Goal: Use online tool/utility: Utilize a website feature to perform a specific function

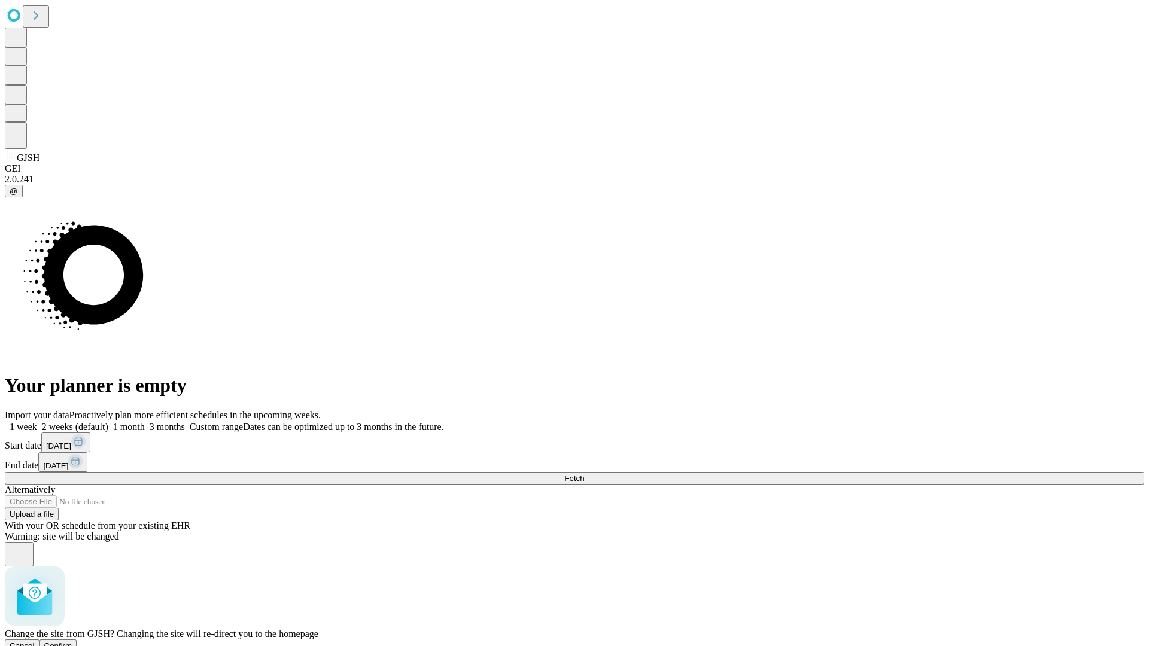
click at [72, 641] on span "Confirm" at bounding box center [58, 645] width 28 height 9
click at [145, 422] on label "1 month" at bounding box center [126, 427] width 37 height 10
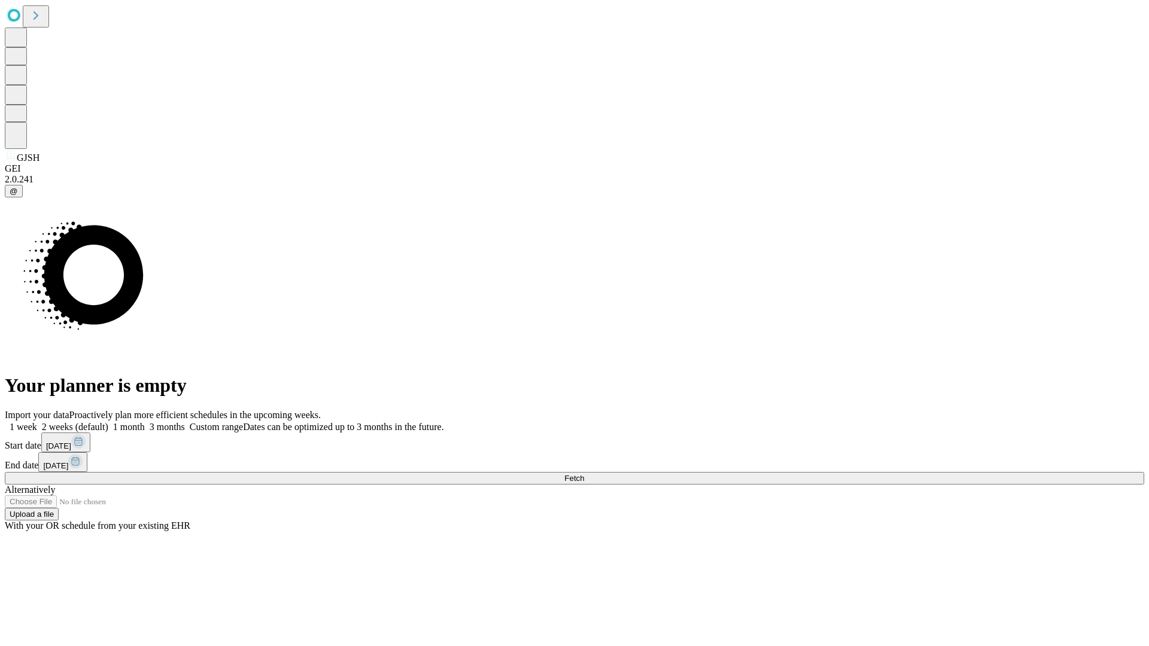
click at [584, 474] on span "Fetch" at bounding box center [574, 478] width 20 height 9
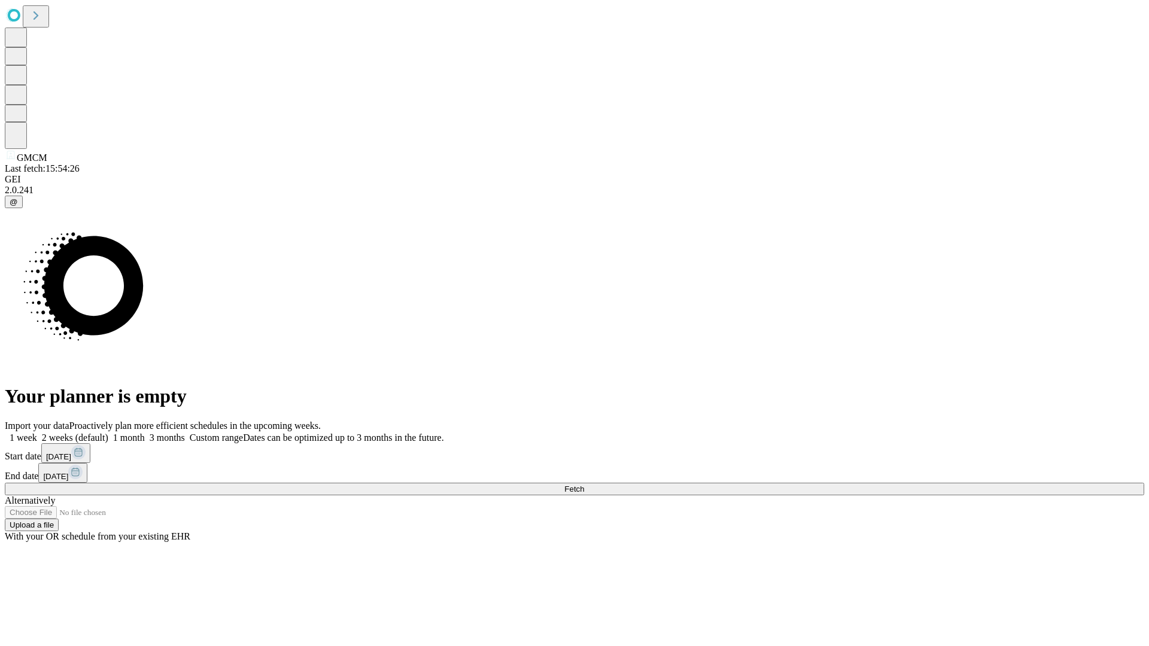
click at [145, 433] on label "1 month" at bounding box center [126, 438] width 37 height 10
click at [584, 485] on span "Fetch" at bounding box center [574, 489] width 20 height 9
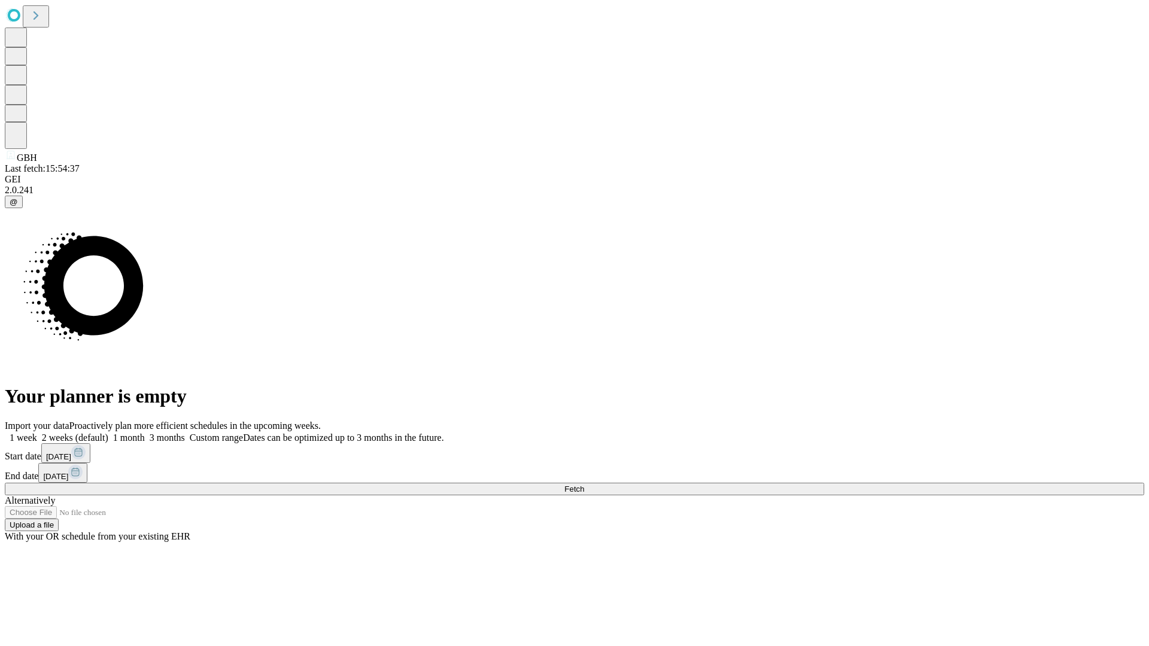
click at [584, 485] on span "Fetch" at bounding box center [574, 489] width 20 height 9
click at [145, 433] on label "1 month" at bounding box center [126, 438] width 37 height 10
click at [584, 485] on span "Fetch" at bounding box center [574, 489] width 20 height 9
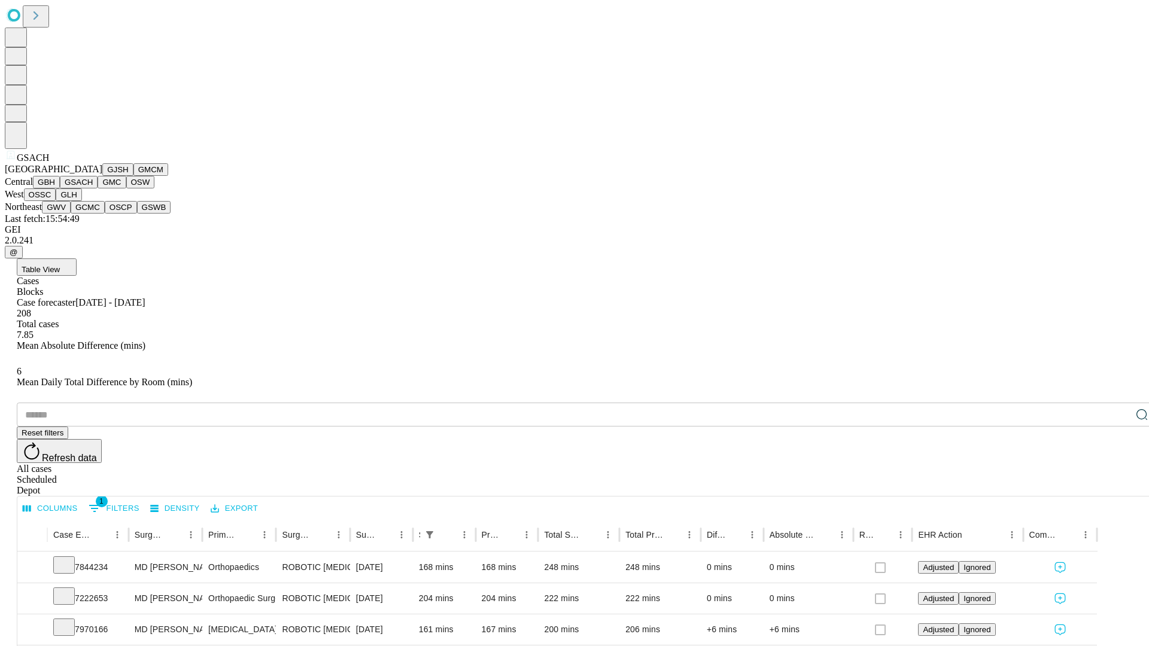
click at [98, 189] on button "GMC" at bounding box center [112, 182] width 28 height 13
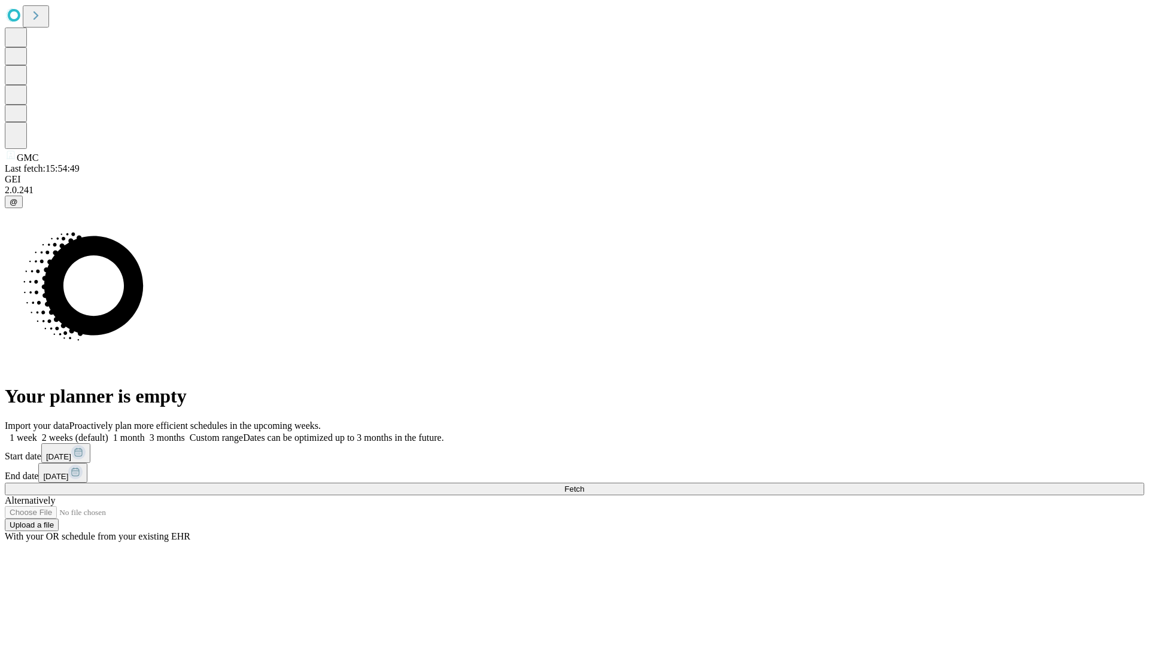
click at [145, 433] on label "1 month" at bounding box center [126, 438] width 37 height 10
click at [584, 485] on span "Fetch" at bounding box center [574, 489] width 20 height 9
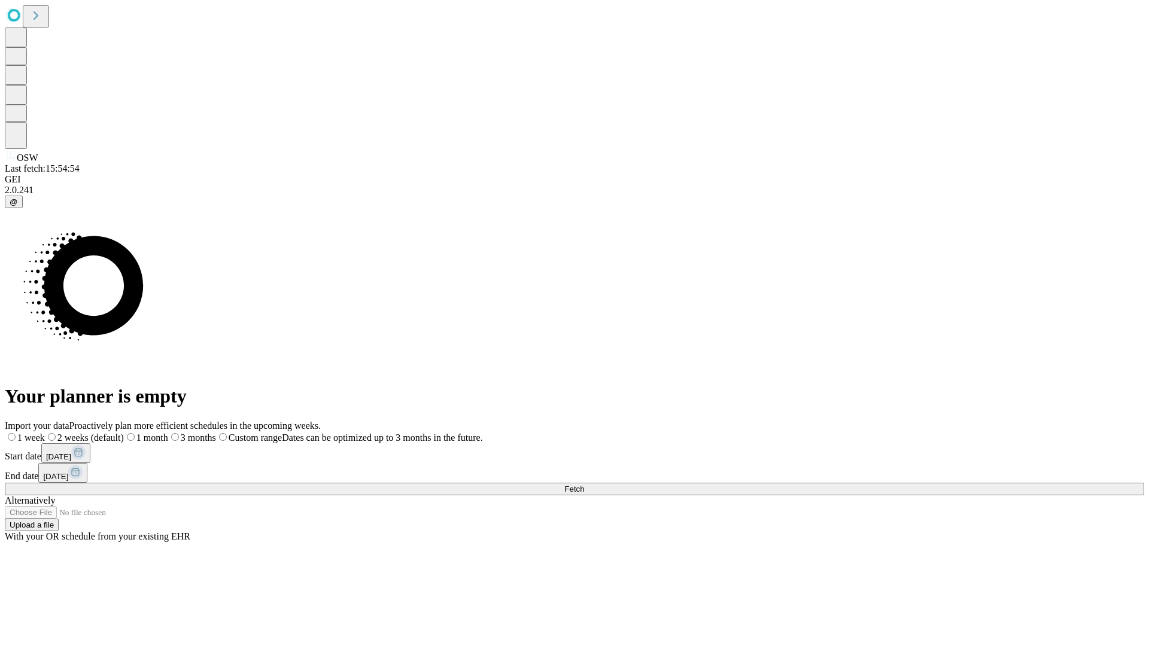
click at [168, 433] on label "1 month" at bounding box center [146, 438] width 44 height 10
click at [584, 485] on span "Fetch" at bounding box center [574, 489] width 20 height 9
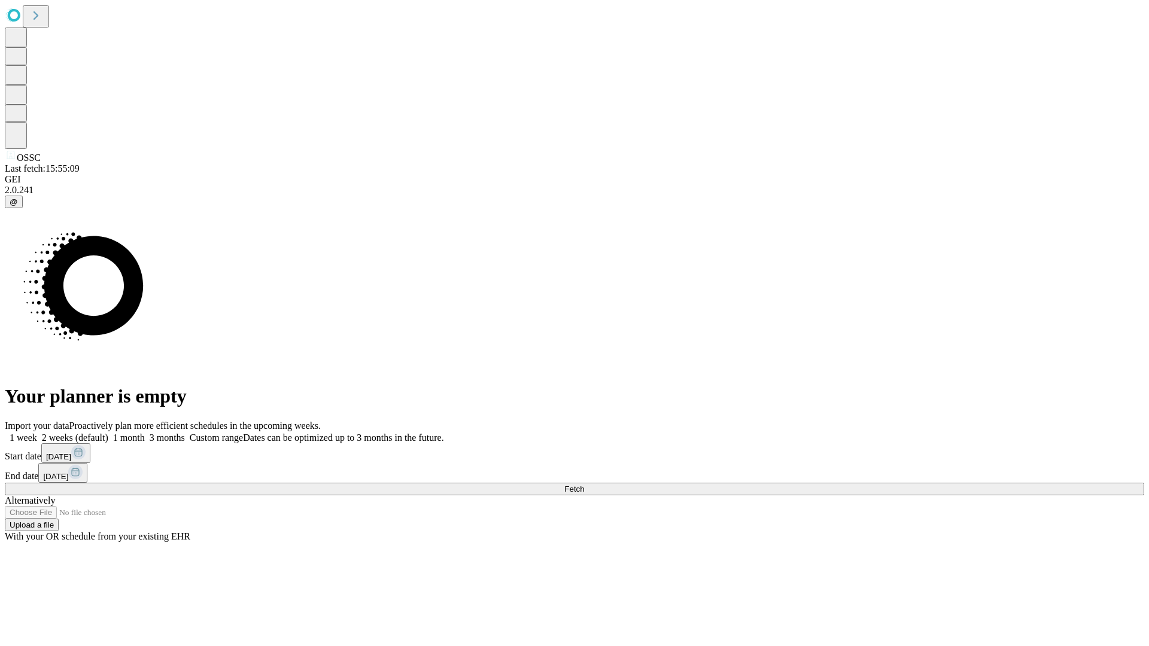
click at [584, 485] on span "Fetch" at bounding box center [574, 489] width 20 height 9
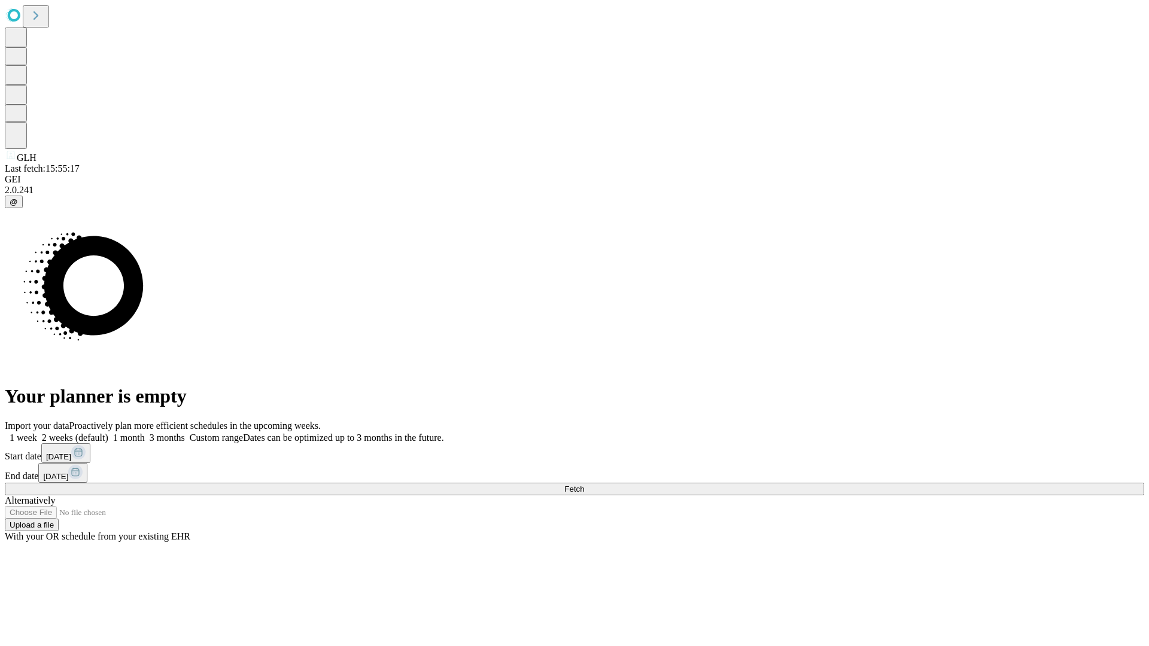
click at [145, 433] on label "1 month" at bounding box center [126, 438] width 37 height 10
click at [584, 485] on span "Fetch" at bounding box center [574, 489] width 20 height 9
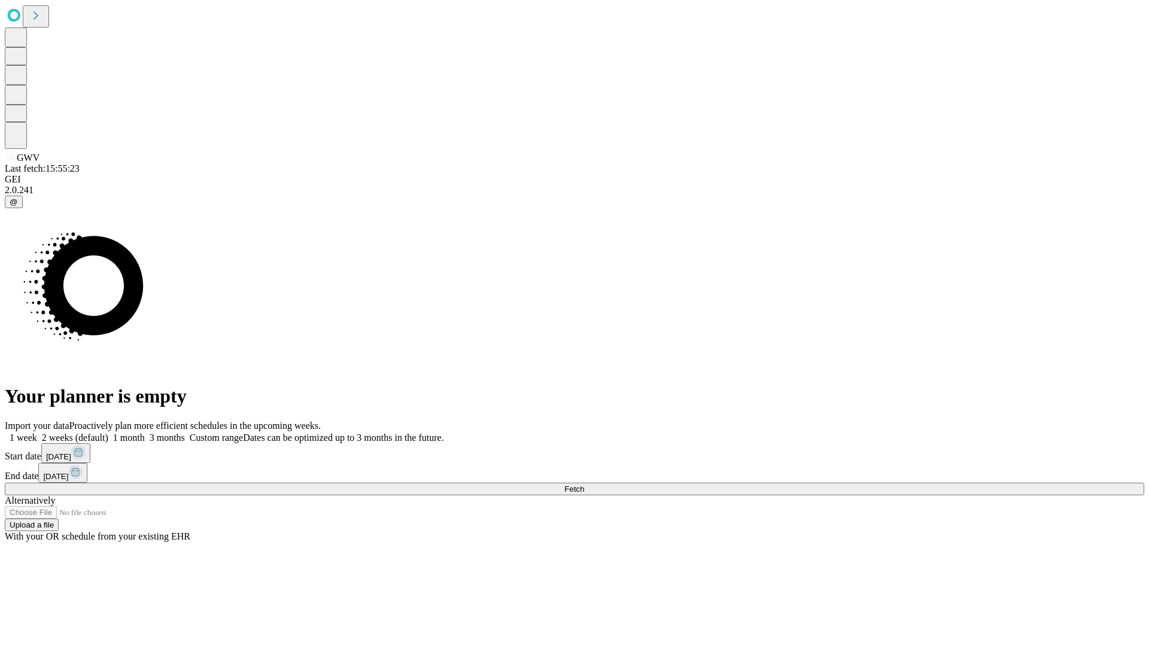
click at [145, 433] on label "1 month" at bounding box center [126, 438] width 37 height 10
click at [584, 485] on span "Fetch" at bounding box center [574, 489] width 20 height 9
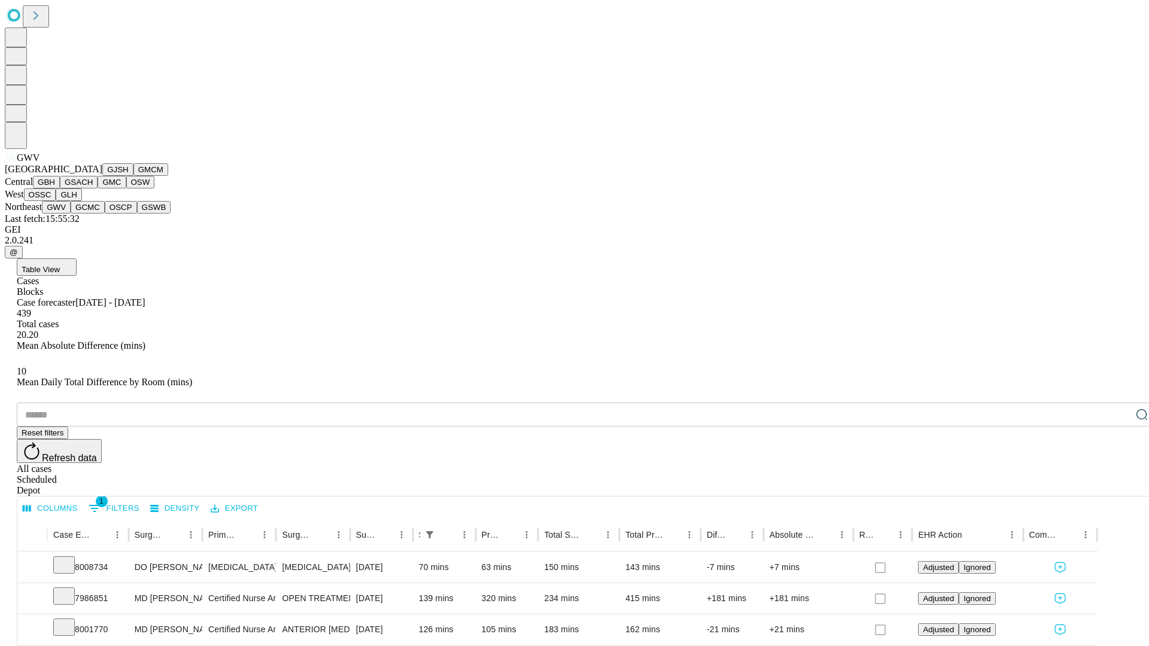
click at [93, 214] on button "GCMC" at bounding box center [88, 207] width 34 height 13
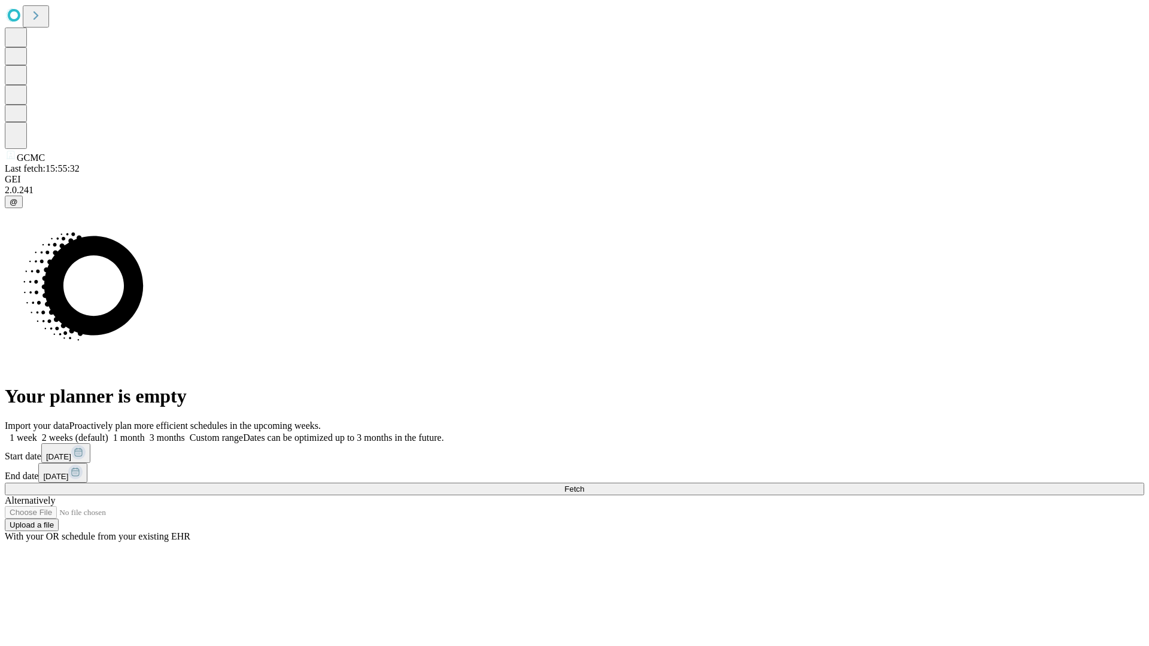
click at [145, 433] on label "1 month" at bounding box center [126, 438] width 37 height 10
click at [584, 485] on span "Fetch" at bounding box center [574, 489] width 20 height 9
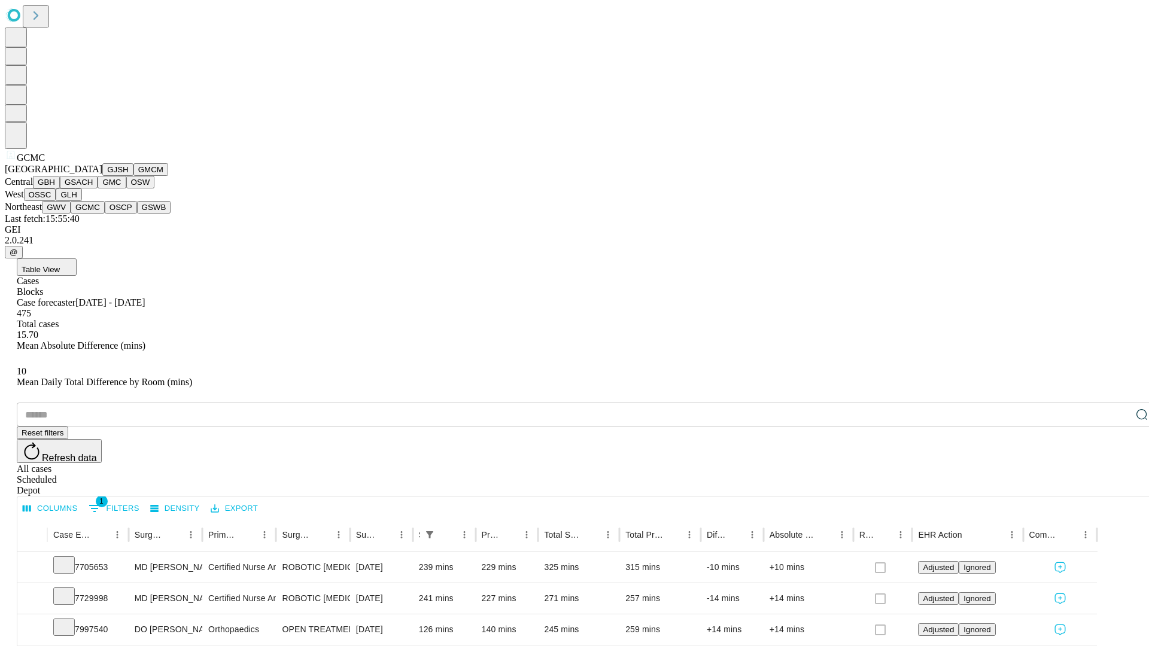
click at [105, 214] on button "OSCP" at bounding box center [121, 207] width 32 height 13
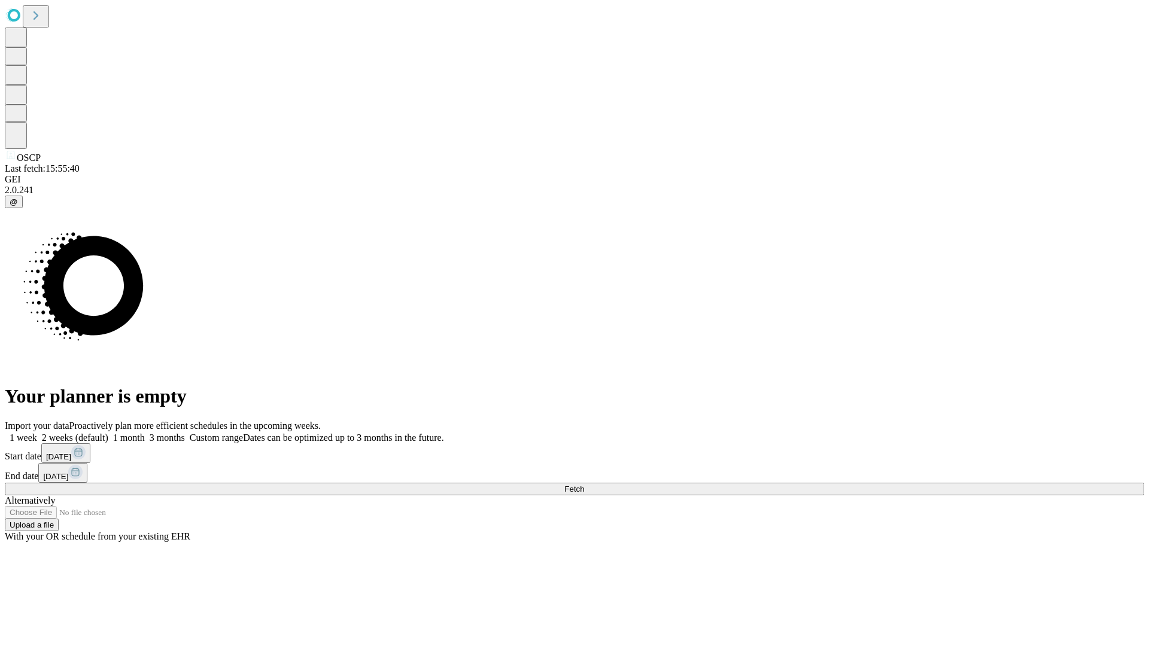
click at [145, 433] on label "1 month" at bounding box center [126, 438] width 37 height 10
click at [584, 485] on span "Fetch" at bounding box center [574, 489] width 20 height 9
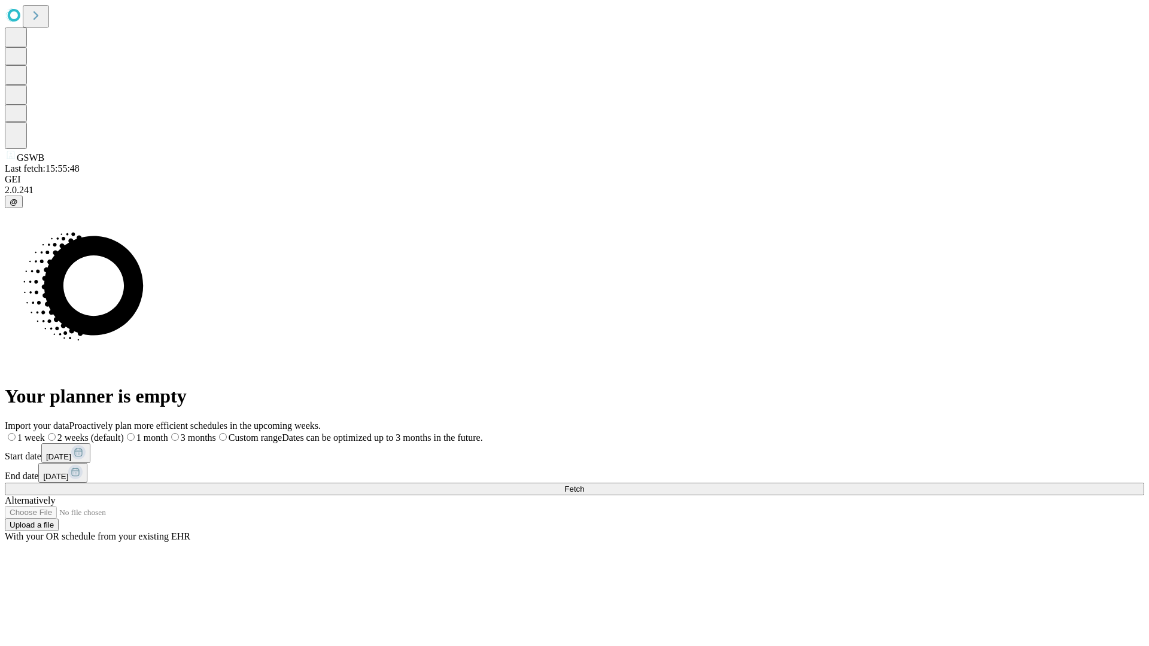
click at [168, 433] on label "1 month" at bounding box center [146, 438] width 44 height 10
click at [584, 485] on span "Fetch" at bounding box center [574, 489] width 20 height 9
